Goal: Task Accomplishment & Management: Use online tool/utility

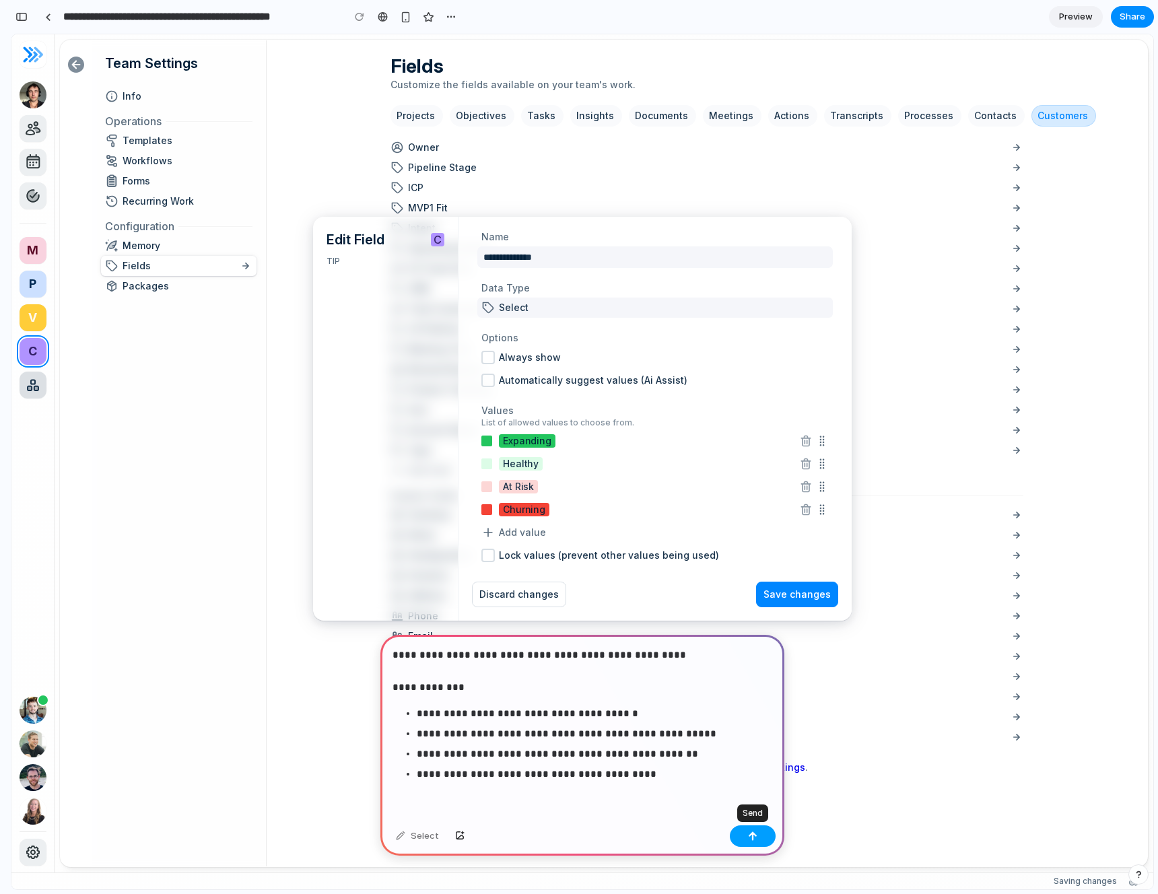
click at [761, 832] on button "button" at bounding box center [753, 837] width 46 height 22
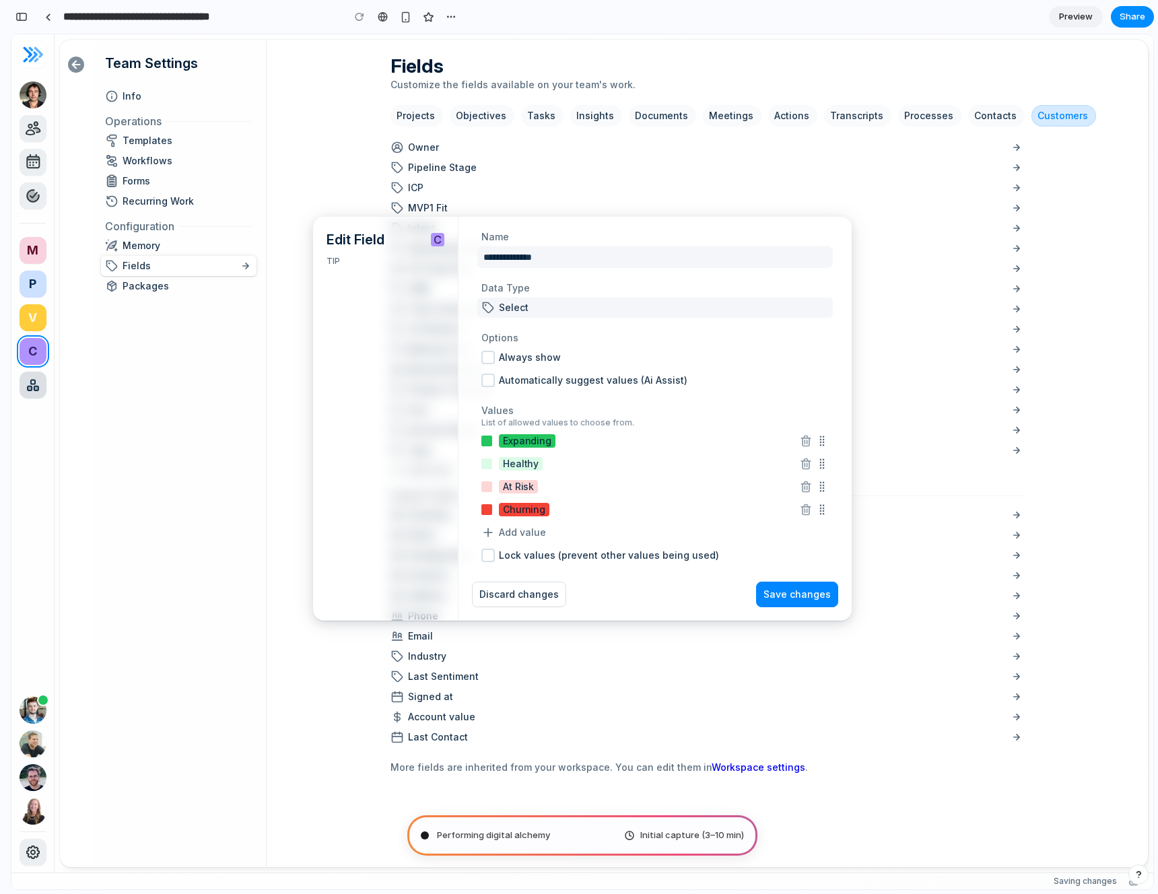
type input "**********"
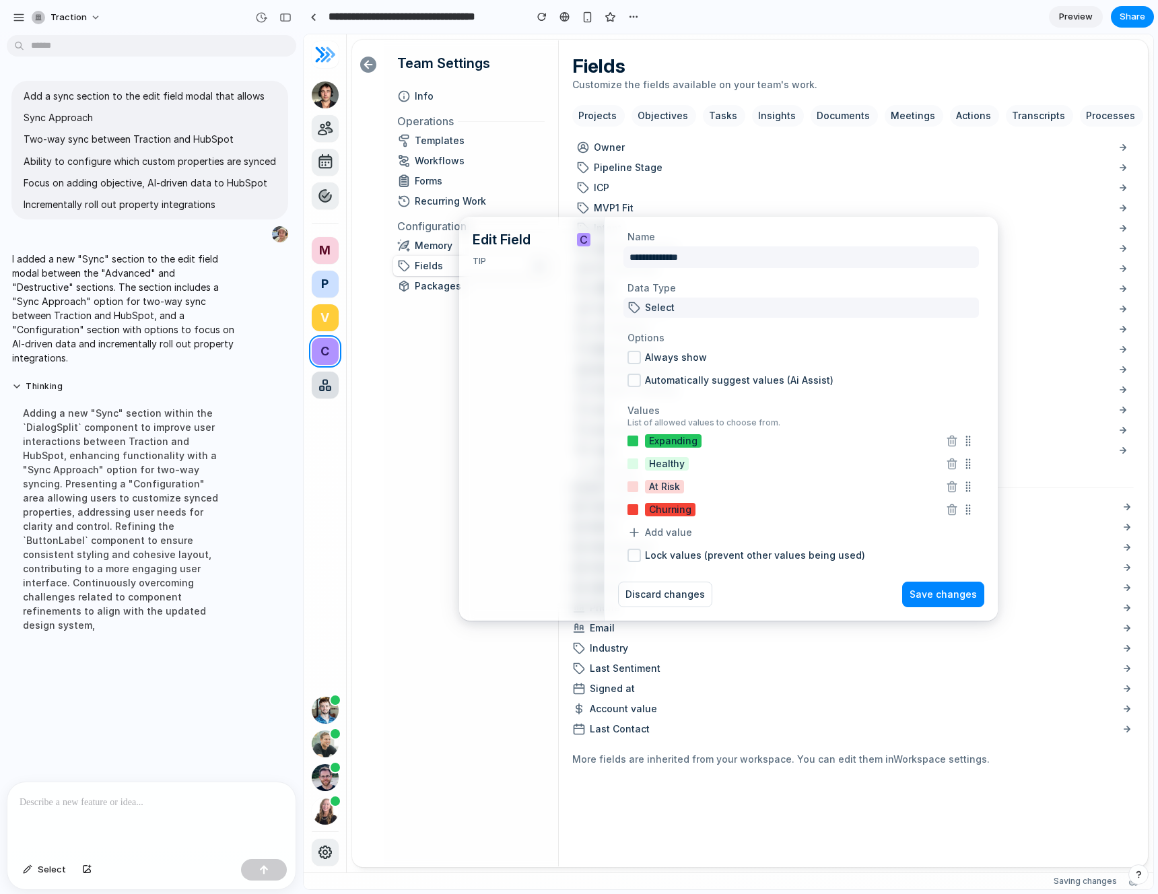
click at [861, 50] on div "Fields Customize the fields available on your team's work. Projects Objectives …" at bounding box center [853, 453] width 589 height 826
